Goal: Task Accomplishment & Management: Manage account settings

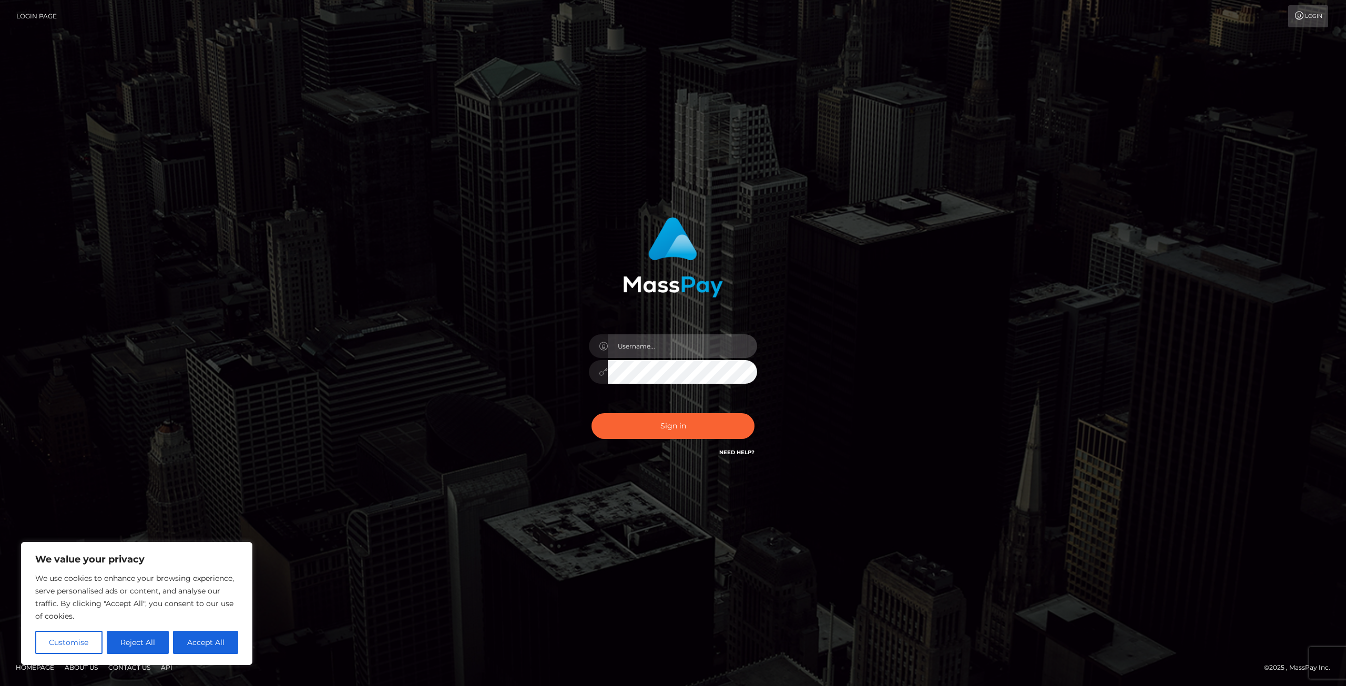
click at [719, 350] on input "text" at bounding box center [682, 347] width 149 height 24
type input "[EMAIL_ADDRESS][DOMAIN_NAME]"
drag, startPoint x: 655, startPoint y: 432, endPoint x: 654, endPoint y: 445, distance: 13.2
click at [654, 432] on button "Sign in" at bounding box center [673, 426] width 163 height 26
click at [738, 454] on link "Need Help?" at bounding box center [737, 452] width 35 height 7
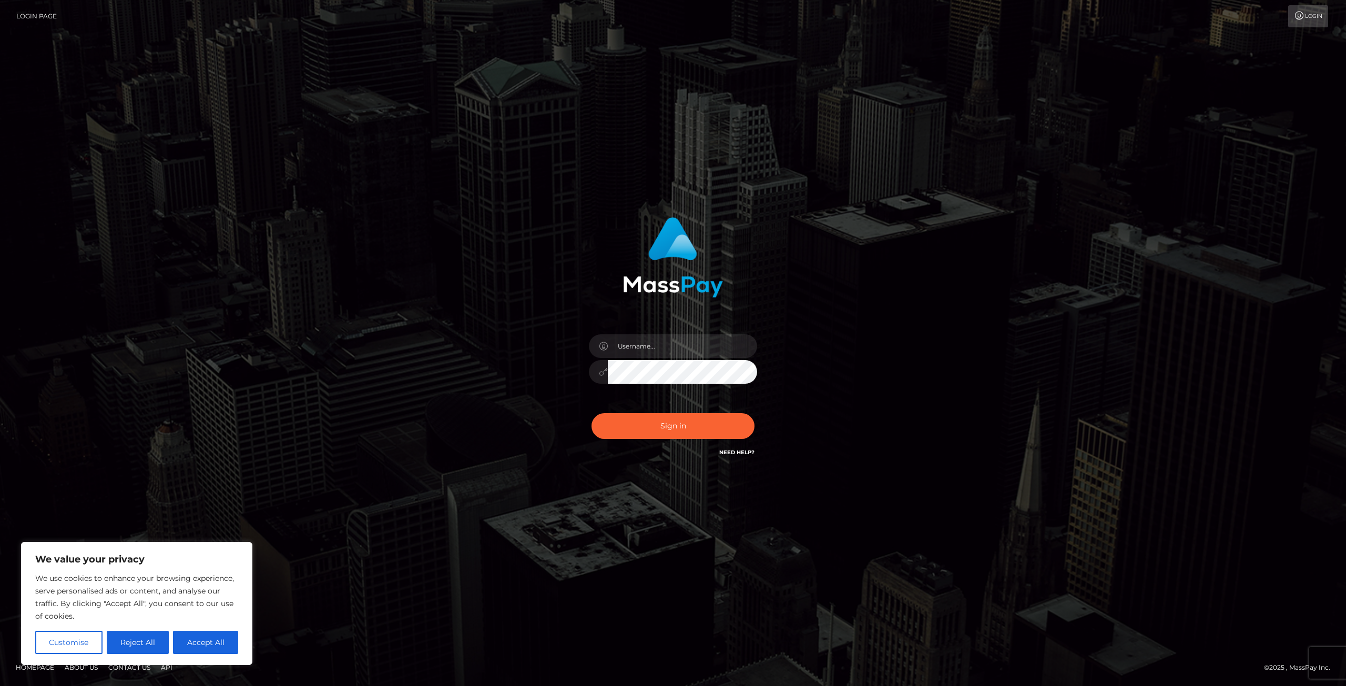
click at [946, 286] on div "Sign in" at bounding box center [673, 343] width 600 height 268
click at [943, 309] on div "Sign in" at bounding box center [673, 343] width 600 height 268
click at [1301, 21] on link "Login" at bounding box center [1309, 16] width 40 height 22
click at [198, 647] on button "Accept All" at bounding box center [205, 642] width 65 height 23
checkbox input "true"
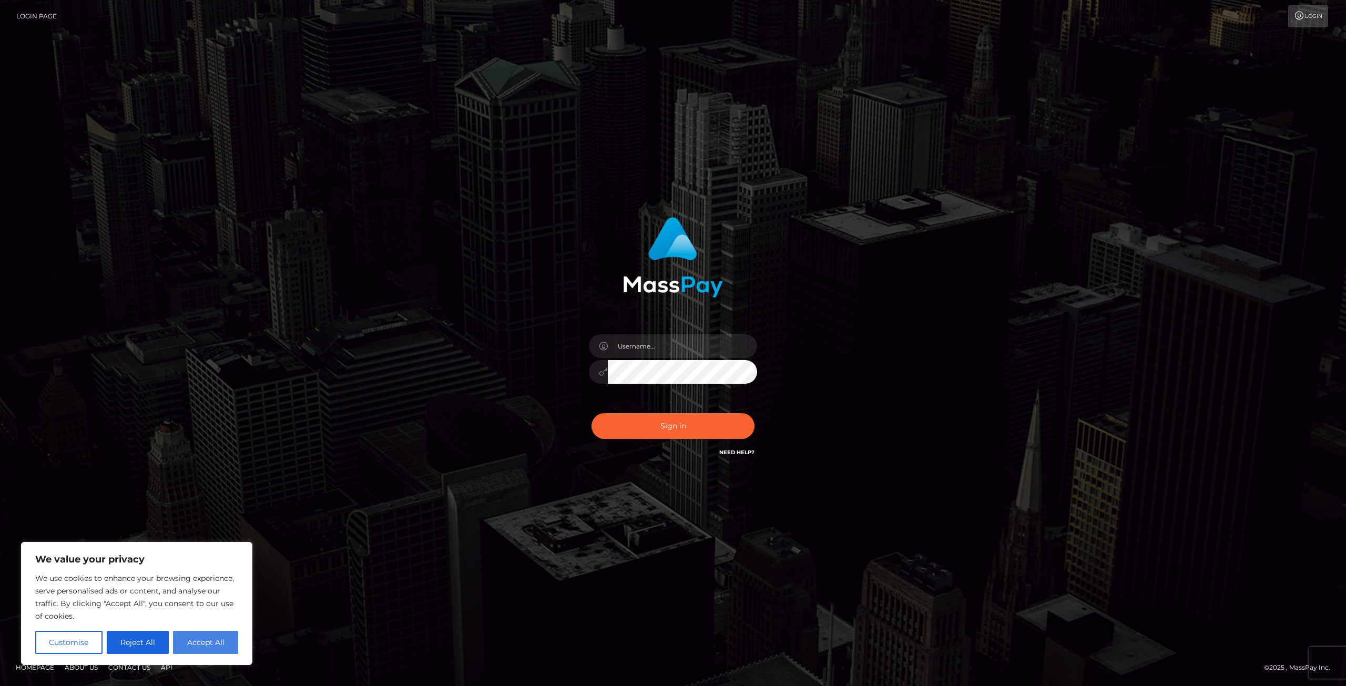
checkbox input "true"
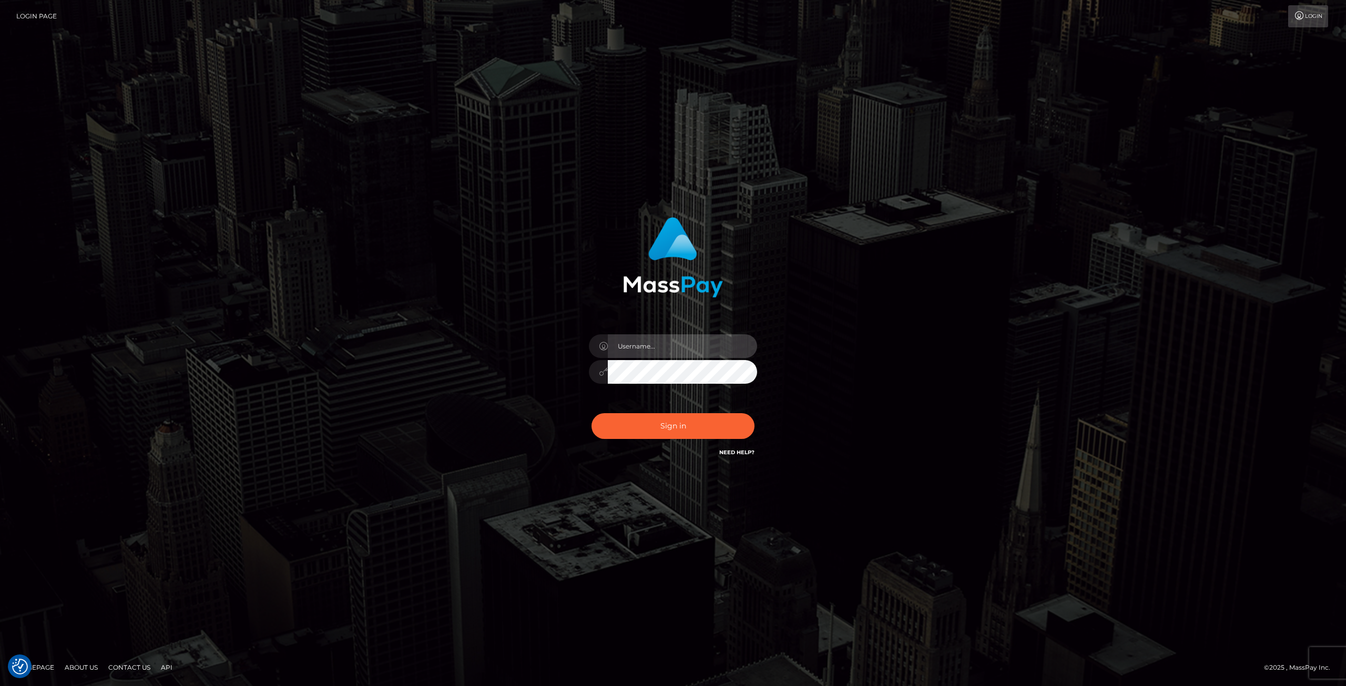
click at [654, 347] on input "text" at bounding box center [682, 347] width 149 height 24
type input "[EMAIL_ADDRESS][DOMAIN_NAME]"
click at [666, 430] on button "Sign in" at bounding box center [673, 426] width 163 height 26
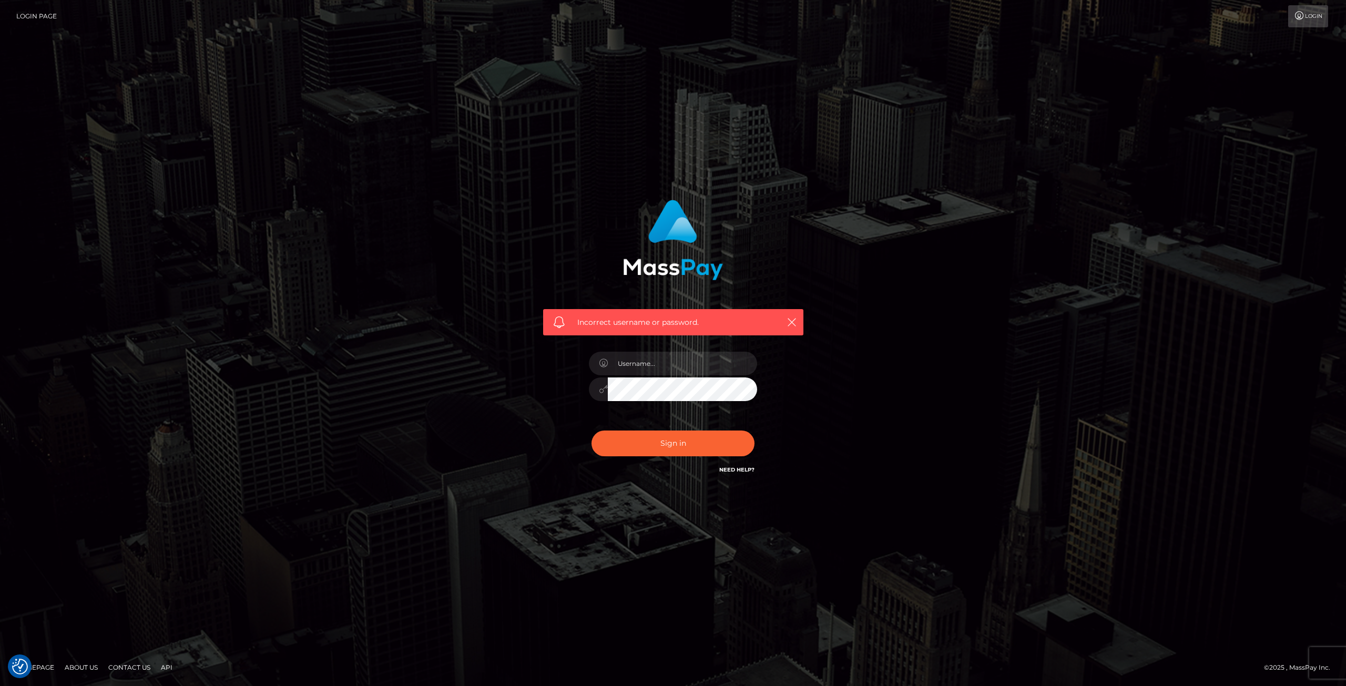
click at [560, 320] on span at bounding box center [559, 323] width 12 height 12
click at [736, 313] on div "Incorrect username or password." at bounding box center [673, 322] width 260 height 26
click at [718, 372] on input "text" at bounding box center [682, 364] width 149 height 24
drag, startPoint x: 733, startPoint y: 473, endPoint x: 725, endPoint y: 485, distance: 15.2
click at [733, 473] on h6 "Need Help?" at bounding box center [737, 469] width 35 height 9
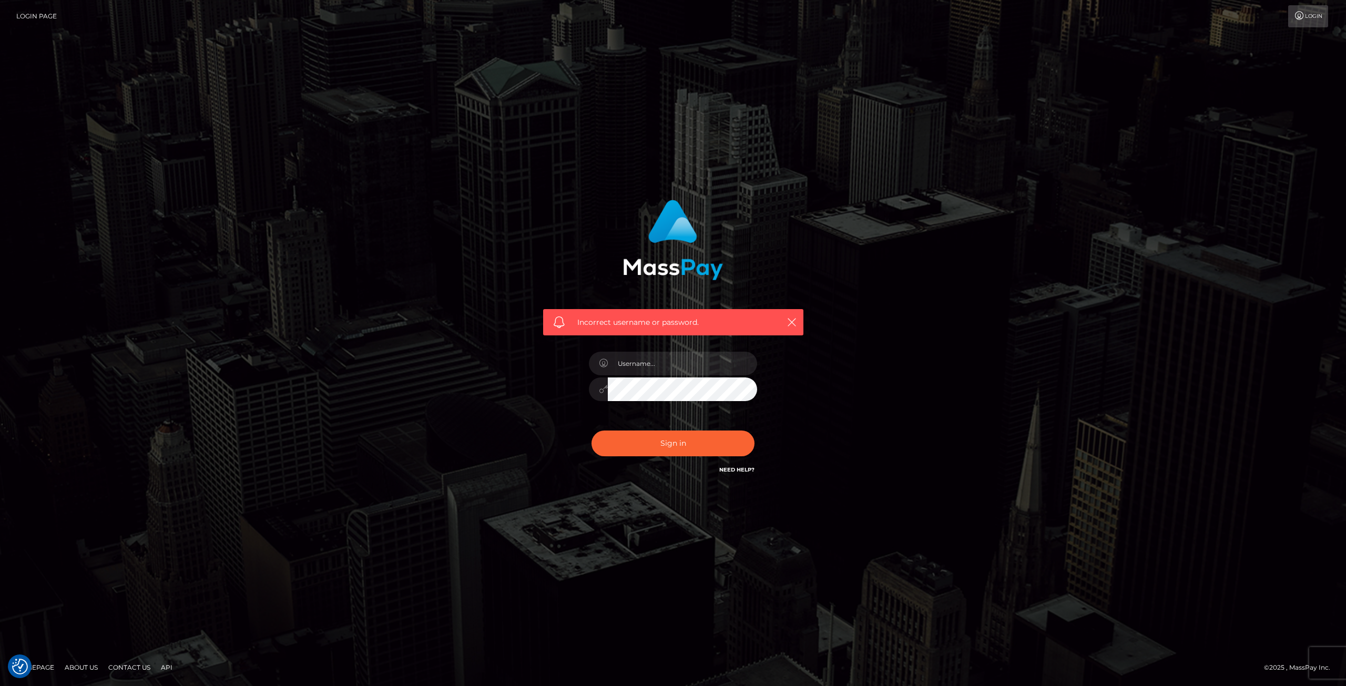
click at [729, 471] on link "Need Help?" at bounding box center [737, 470] width 35 height 7
drag, startPoint x: 883, startPoint y: 301, endPoint x: 859, endPoint y: 335, distance: 41.3
click at [883, 301] on div "Incorrect username or password." at bounding box center [673, 343] width 600 height 302
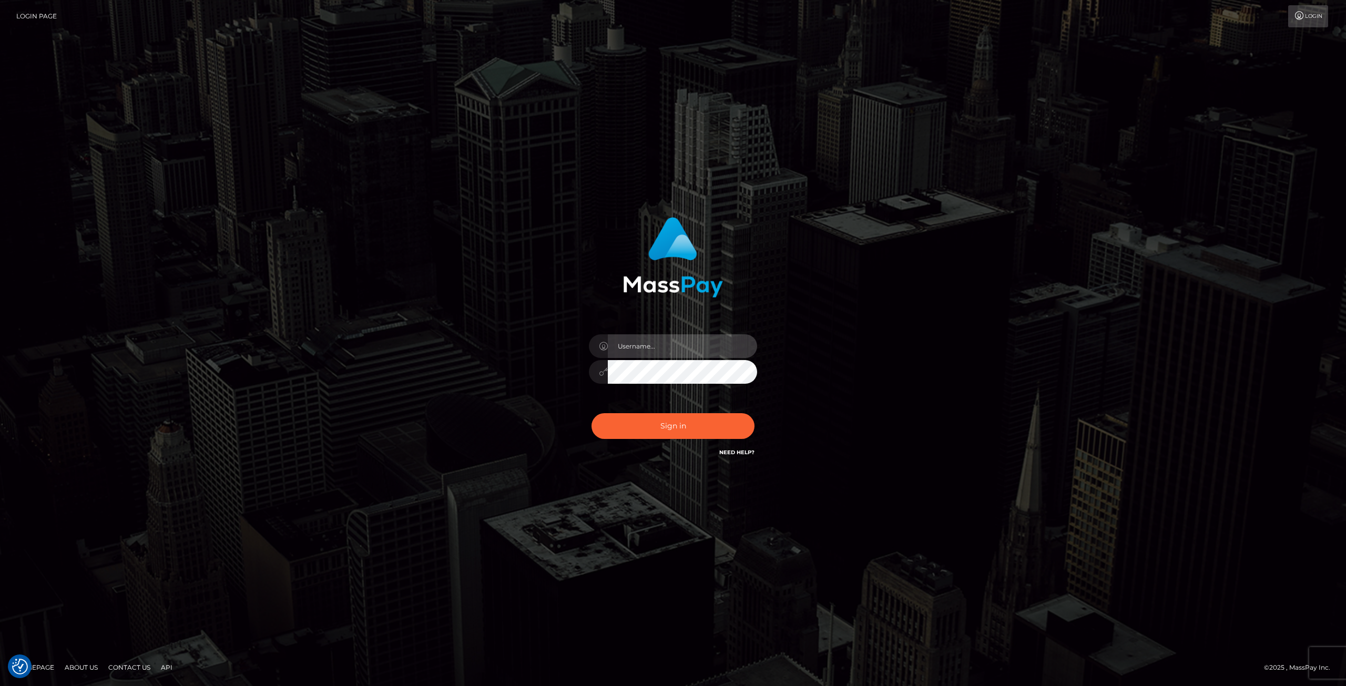
click at [652, 348] on input "text" at bounding box center [682, 347] width 149 height 24
type input "[EMAIL_ADDRESS][DOMAIN_NAME]"
click at [668, 421] on button "Sign in" at bounding box center [673, 426] width 163 height 26
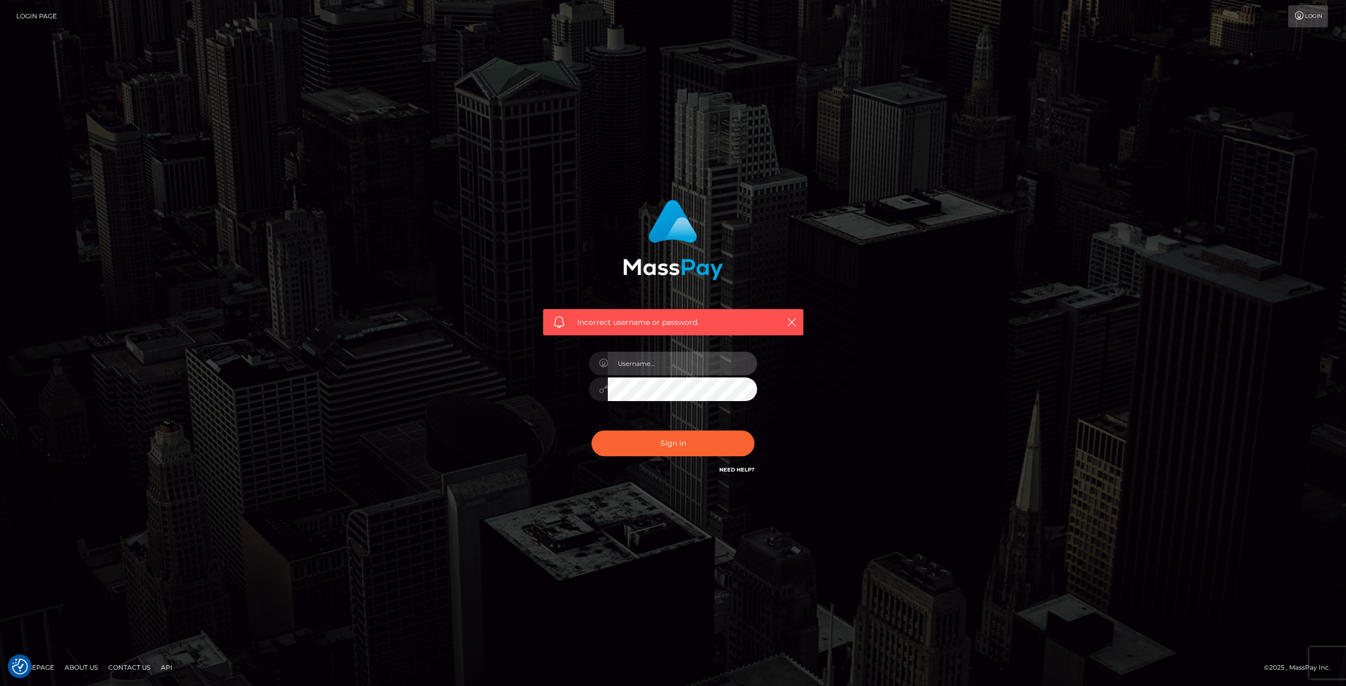
click at [638, 366] on input "text" at bounding box center [682, 364] width 149 height 24
type input "[EMAIL_ADDRESS][DOMAIN_NAME]"
click at [656, 440] on button "Sign in" at bounding box center [673, 444] width 163 height 26
click at [674, 361] on input "text" at bounding box center [682, 364] width 149 height 24
type input "[EMAIL_ADDRESS][DOMAIN_NAME]"
